Goal: Transaction & Acquisition: Purchase product/service

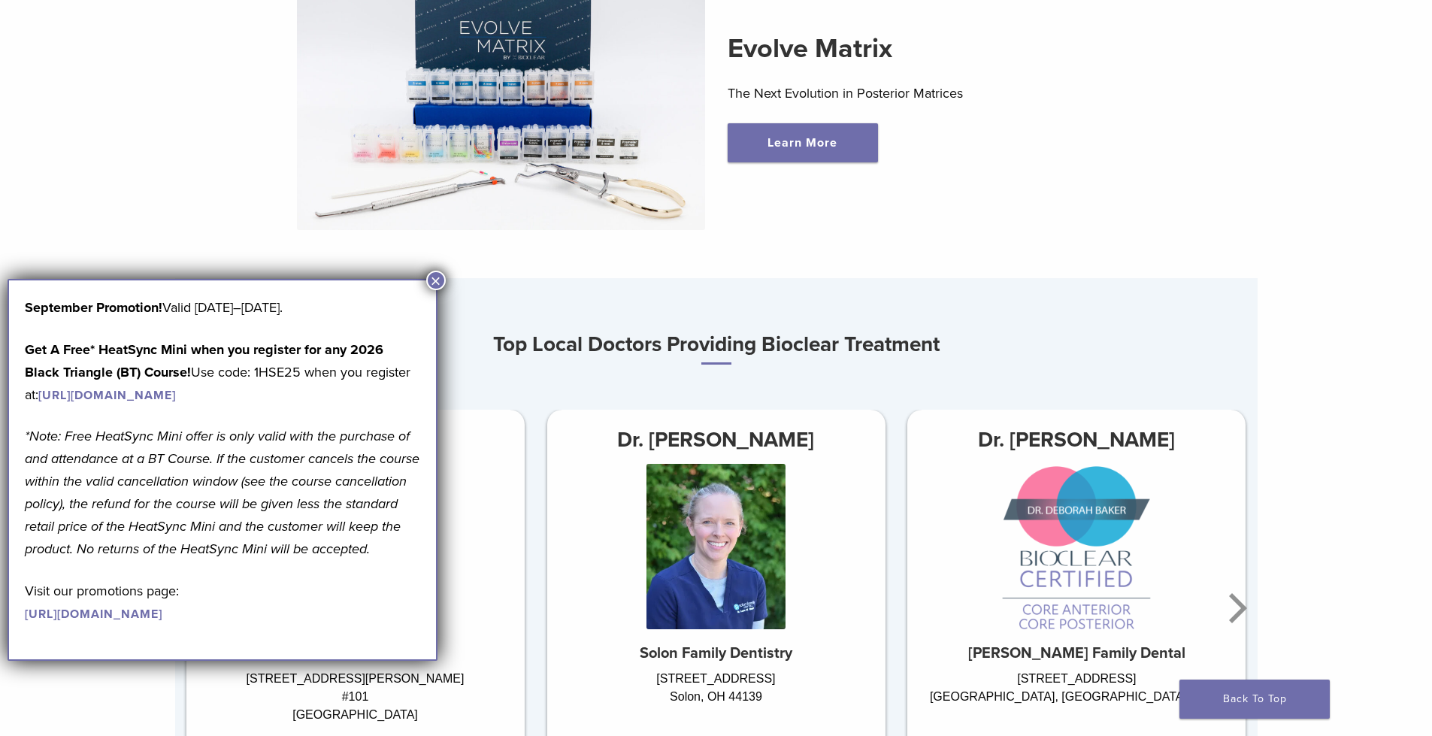
scroll to position [451, 0]
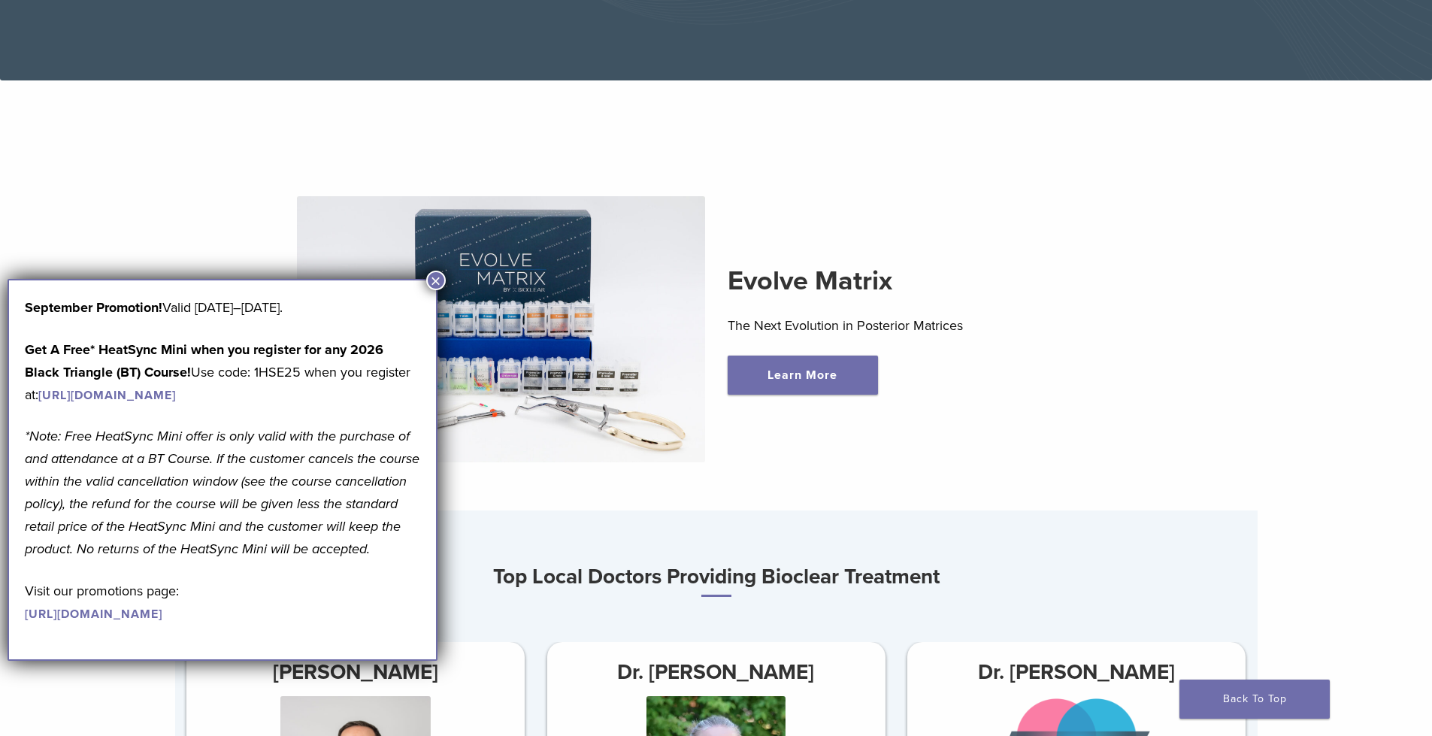
click at [433, 279] on button "×" at bounding box center [436, 281] width 20 height 20
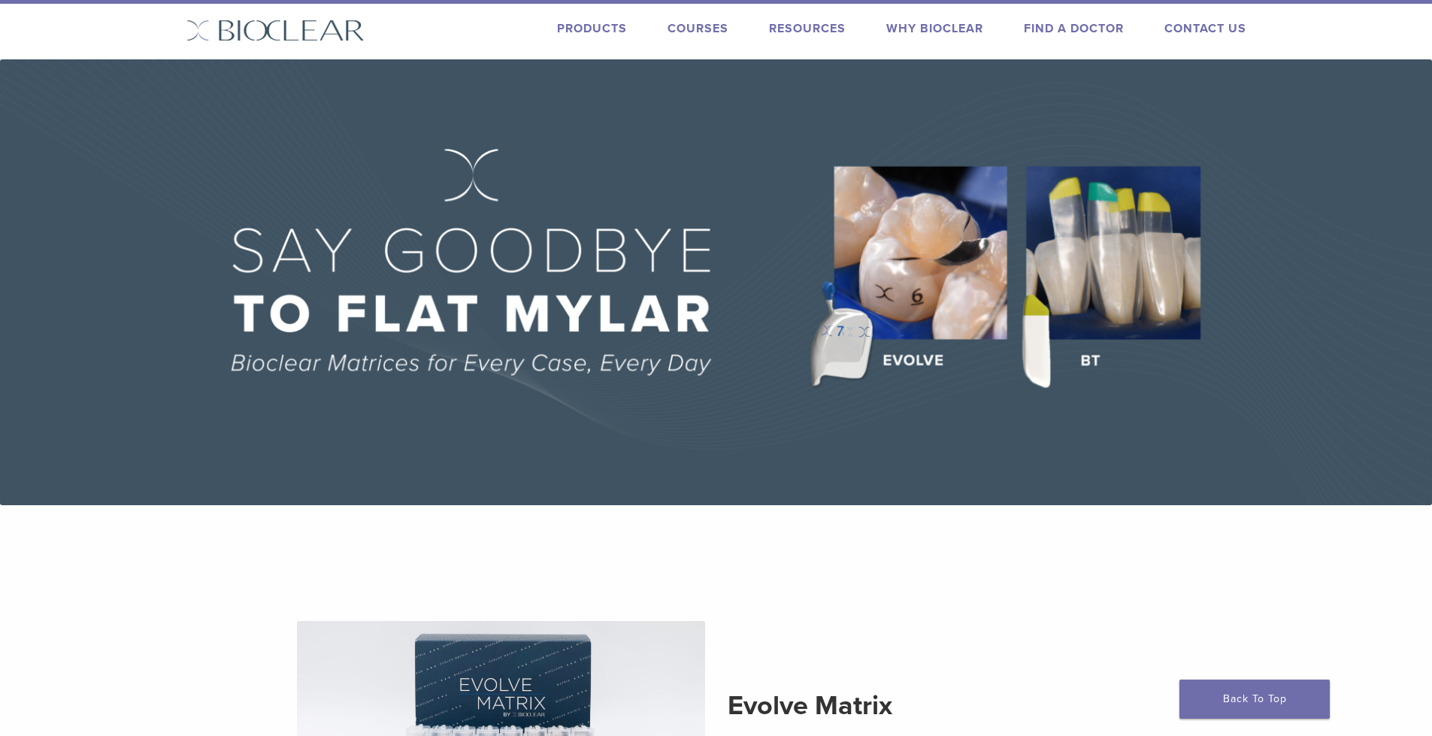
scroll to position [0, 0]
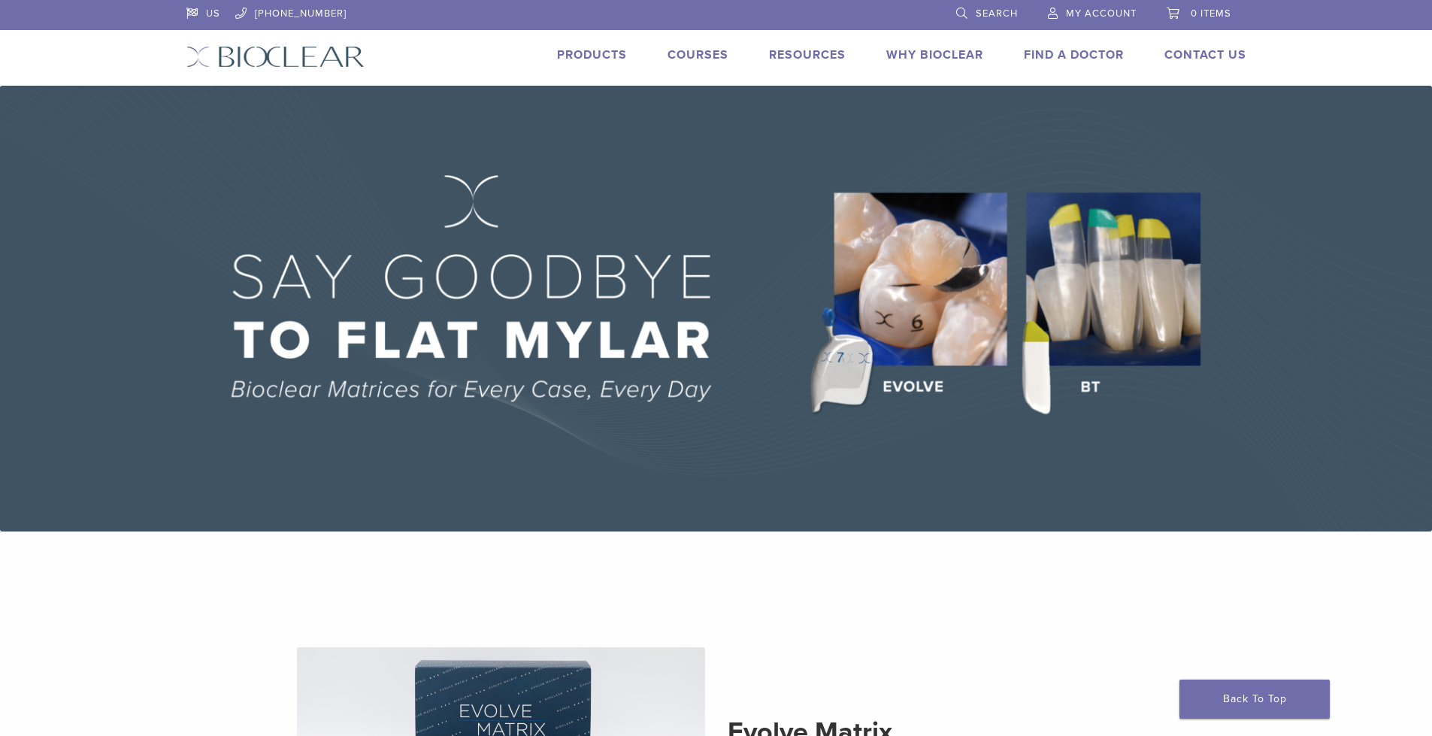
click at [601, 60] on link "Products" at bounding box center [592, 54] width 70 height 15
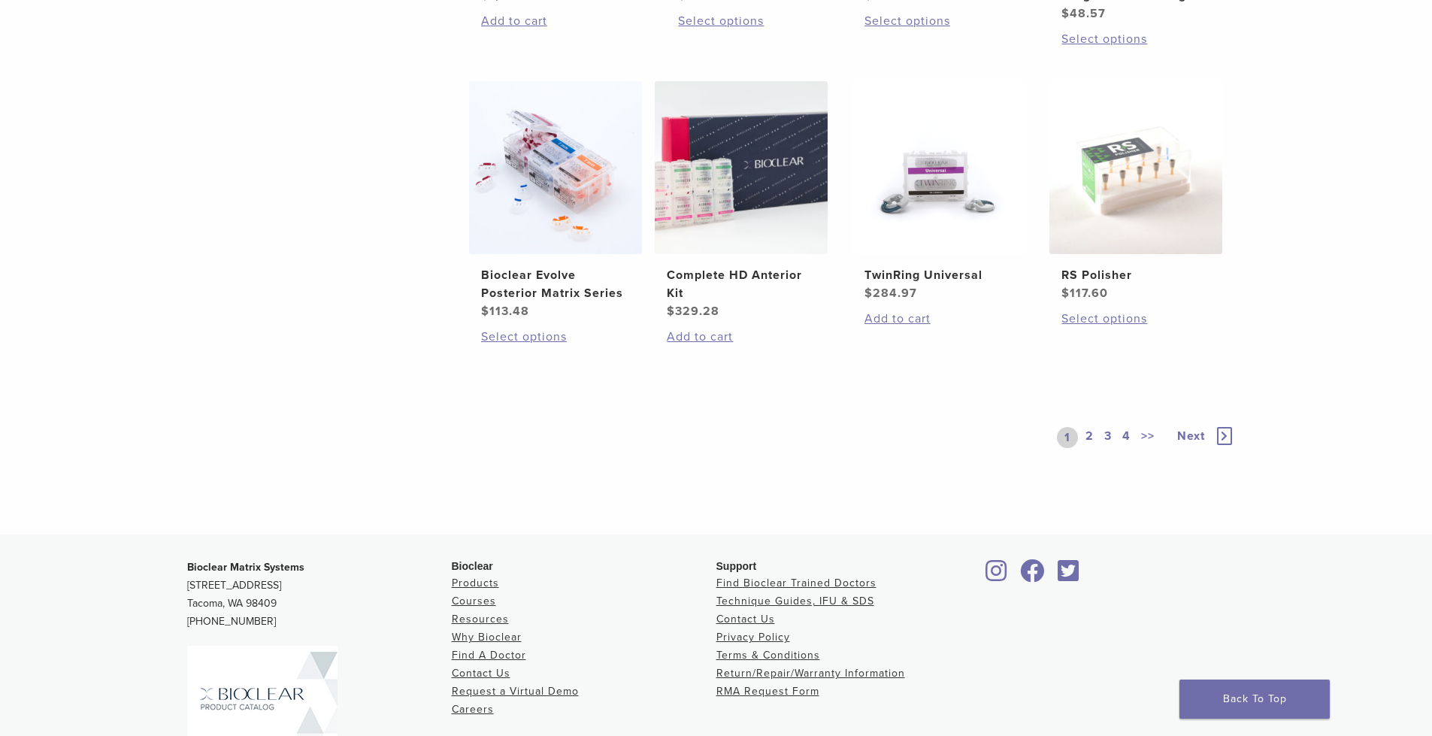
scroll to position [977, 0]
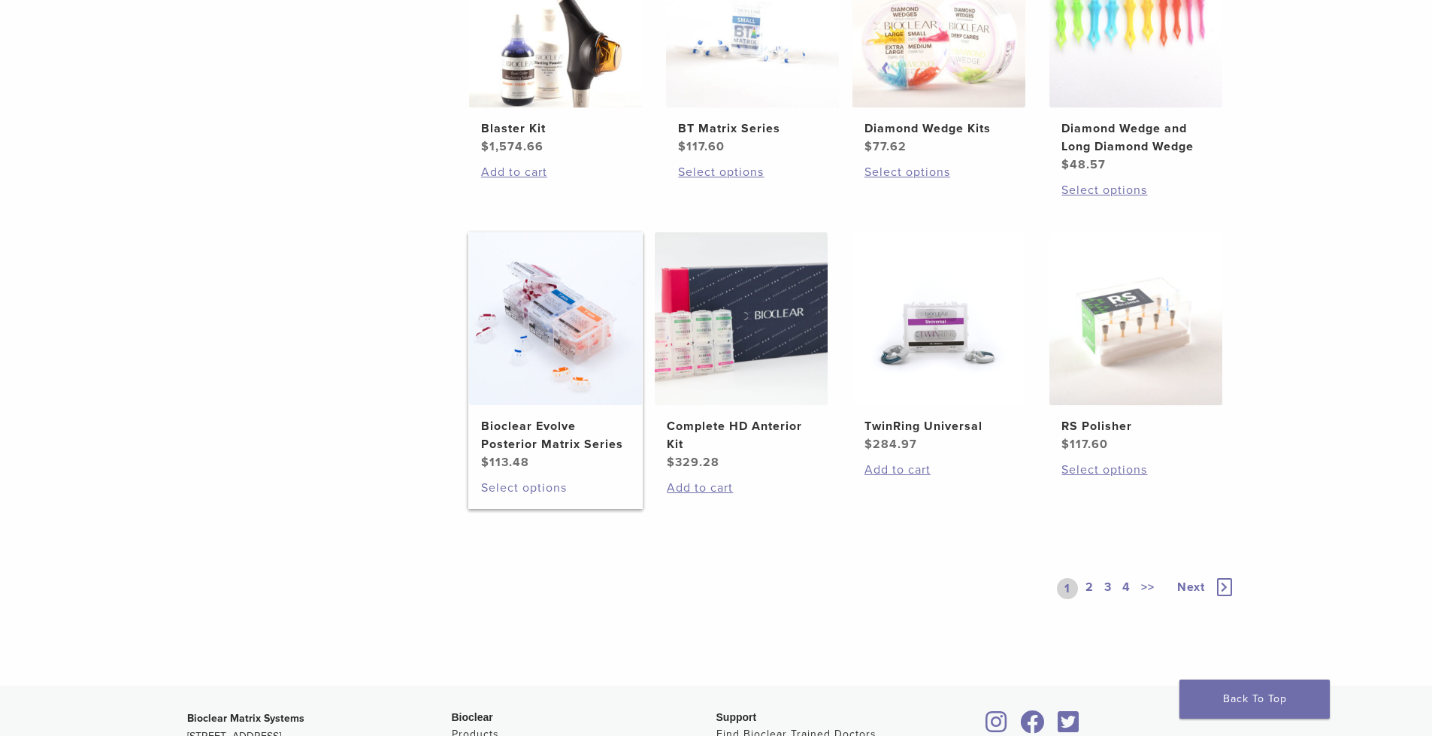
click at [536, 488] on link "Select options" at bounding box center [555, 488] width 149 height 18
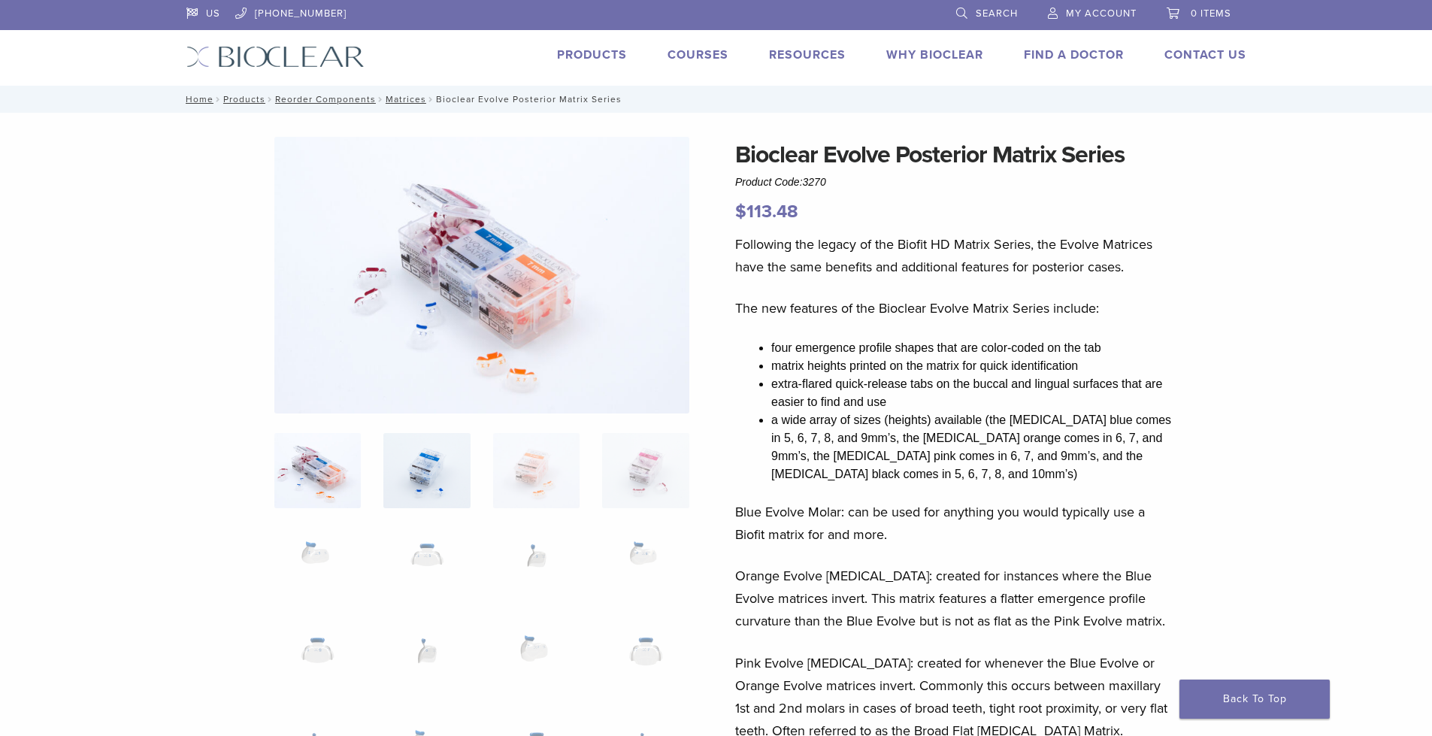
click at [422, 472] on img at bounding box center [426, 470] width 86 height 75
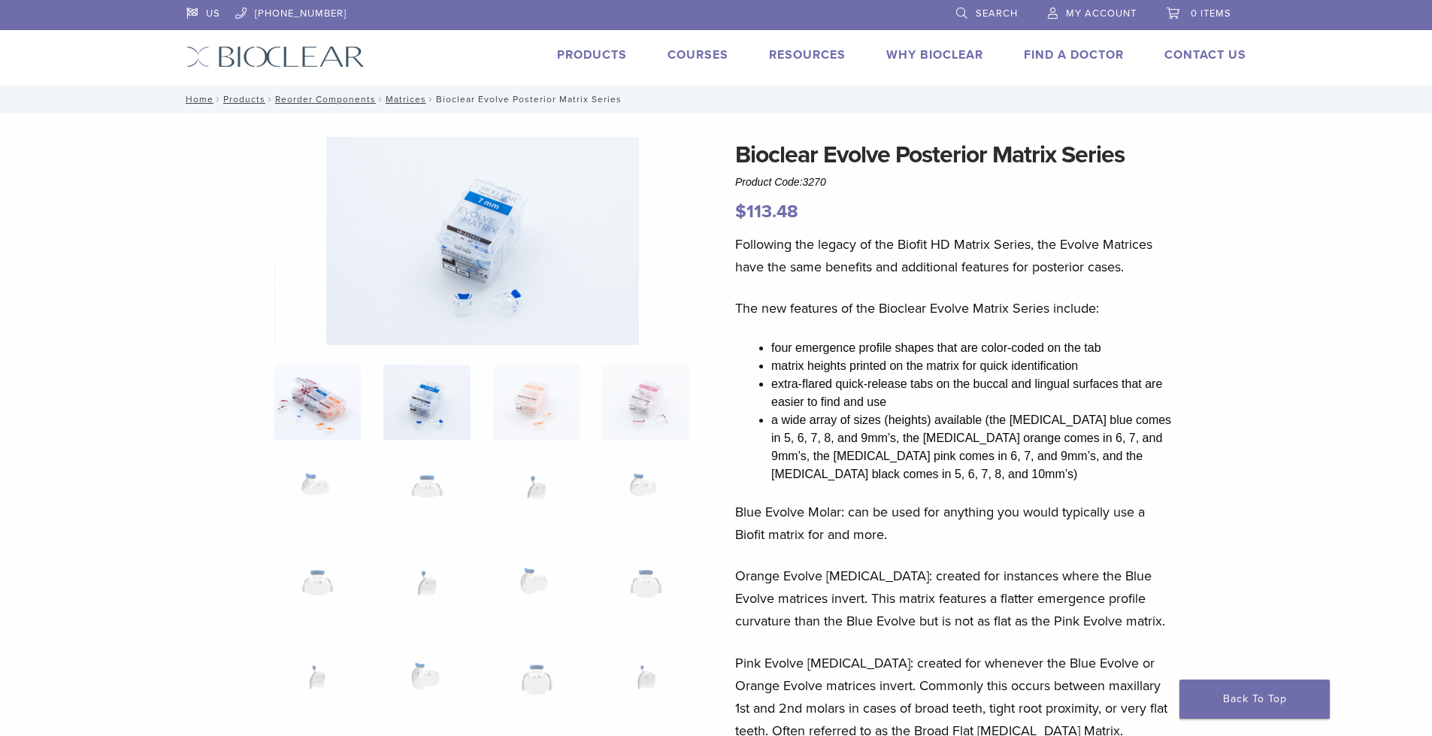
click at [316, 404] on img at bounding box center [317, 402] width 86 height 75
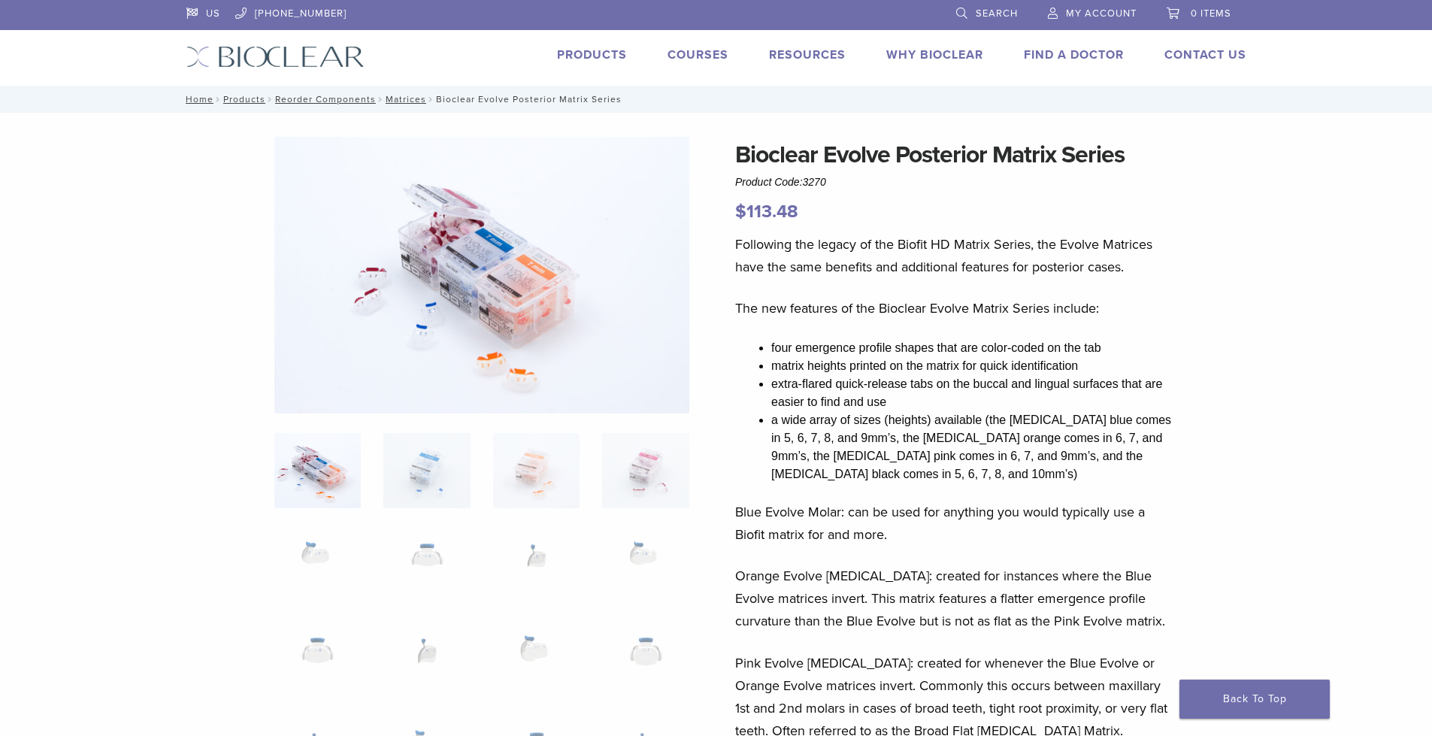
click at [425, 232] on img at bounding box center [481, 275] width 415 height 277
